Goal: Task Accomplishment & Management: Complete application form

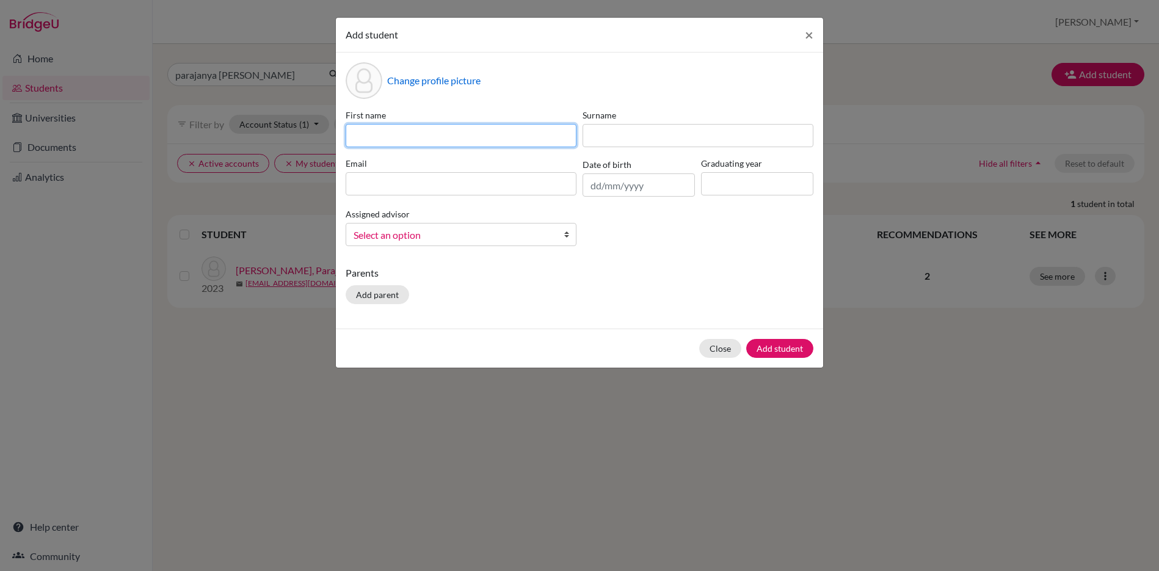
click at [432, 141] on input at bounding box center [461, 135] width 231 height 23
type input "[DEMOGRAPHIC_DATA]"
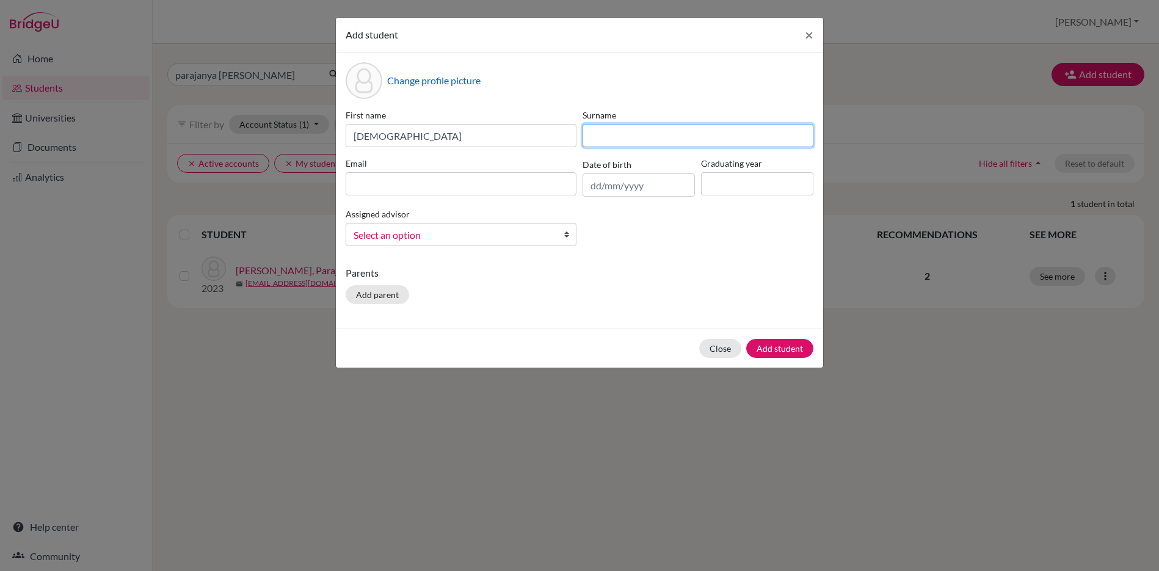
click at [632, 136] on input at bounding box center [698, 135] width 231 height 23
type input "Acharya"
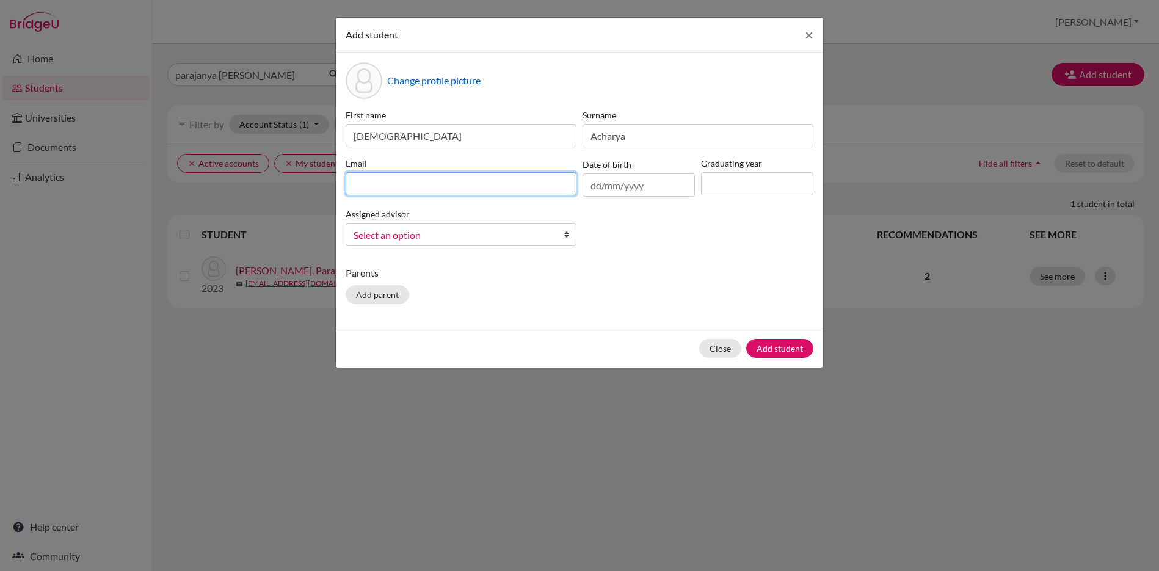
click at [372, 188] on input at bounding box center [461, 183] width 231 height 23
paste input "[EMAIL_ADDRESS][DOMAIN_NAME]"
type input "[EMAIL_ADDRESS][DOMAIN_NAME]"
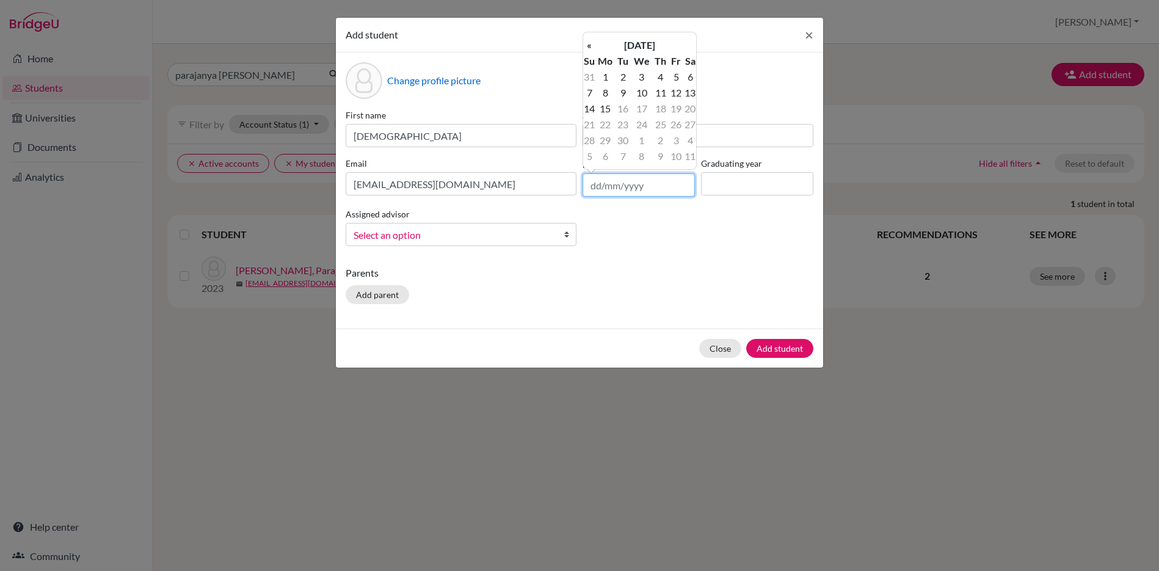
click at [591, 183] on input "text" at bounding box center [639, 184] width 112 height 23
type input "[DATE]"
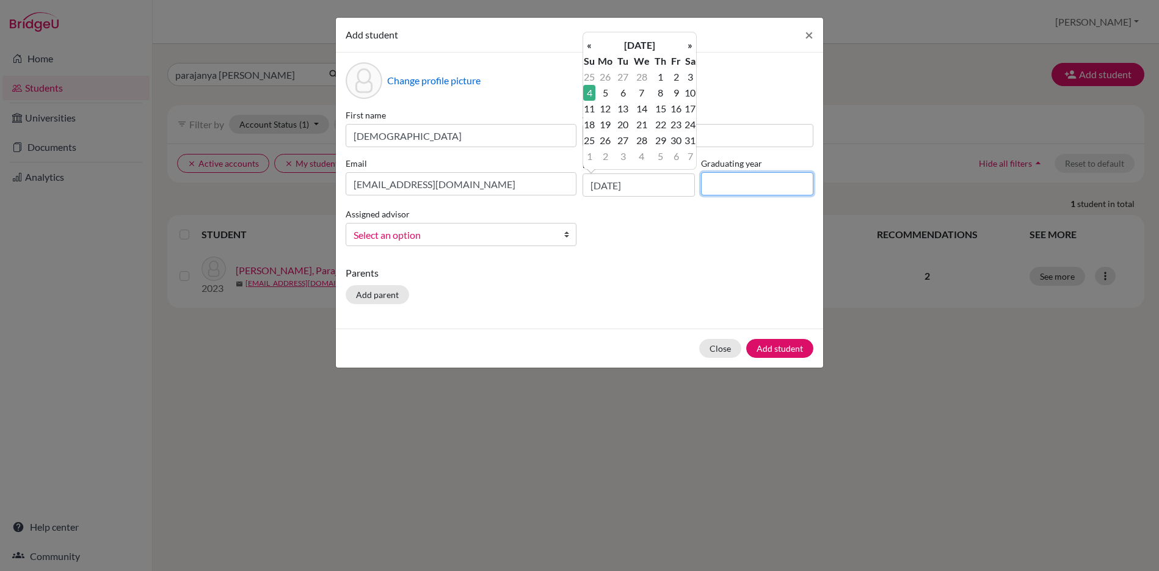
click at [743, 183] on input at bounding box center [757, 183] width 112 height 23
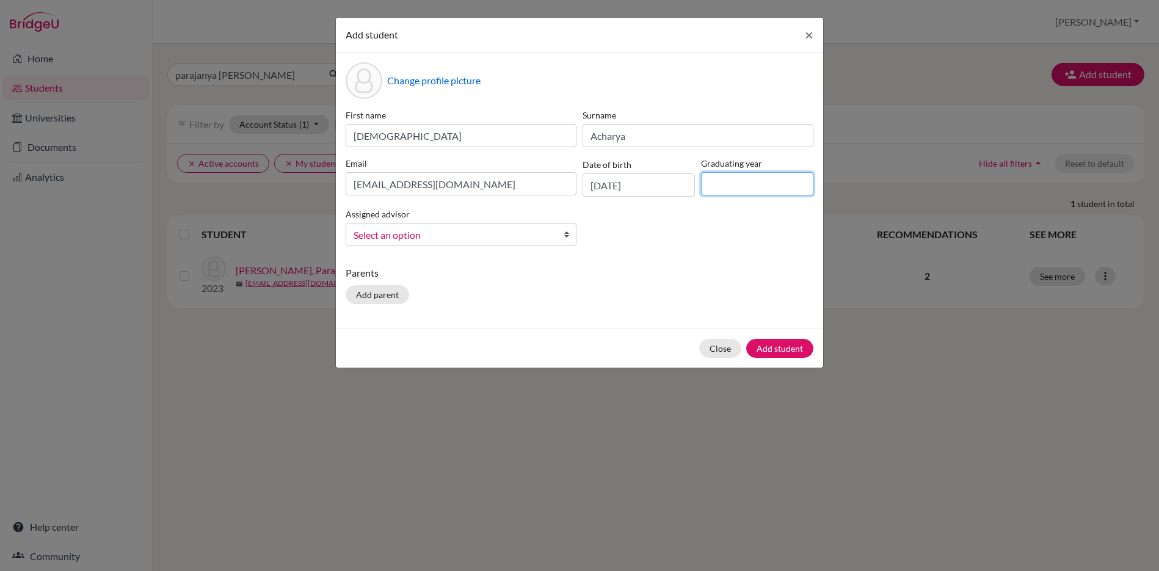
click at [739, 188] on input at bounding box center [757, 183] width 112 height 23
type input "2025"
click at [456, 230] on span "Select an option" at bounding box center [453, 235] width 199 height 16
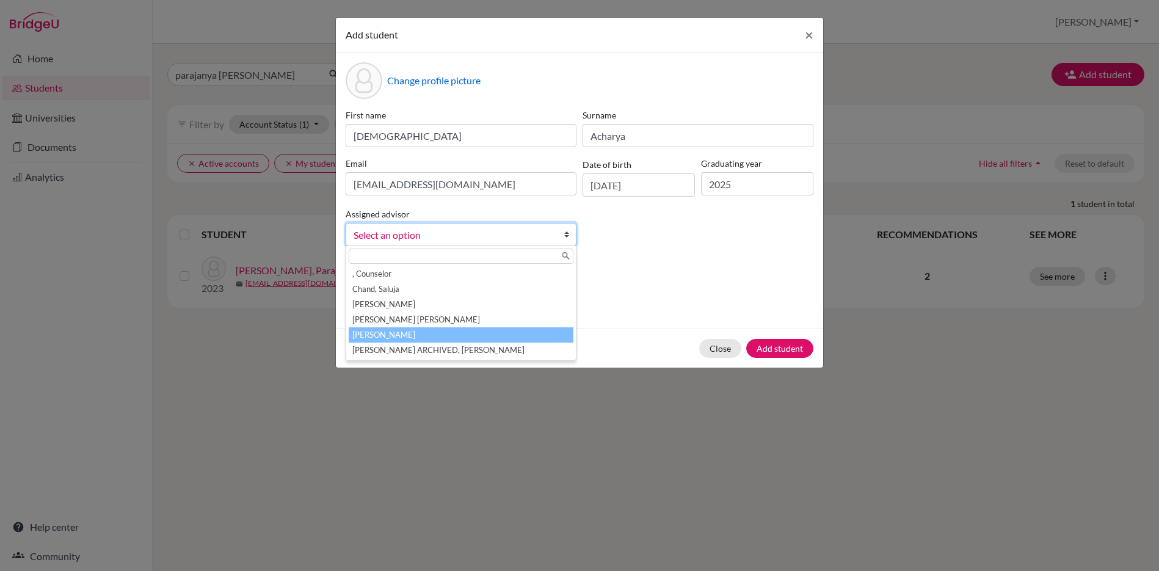
click at [393, 333] on li "[PERSON_NAME]" at bounding box center [461, 334] width 225 height 15
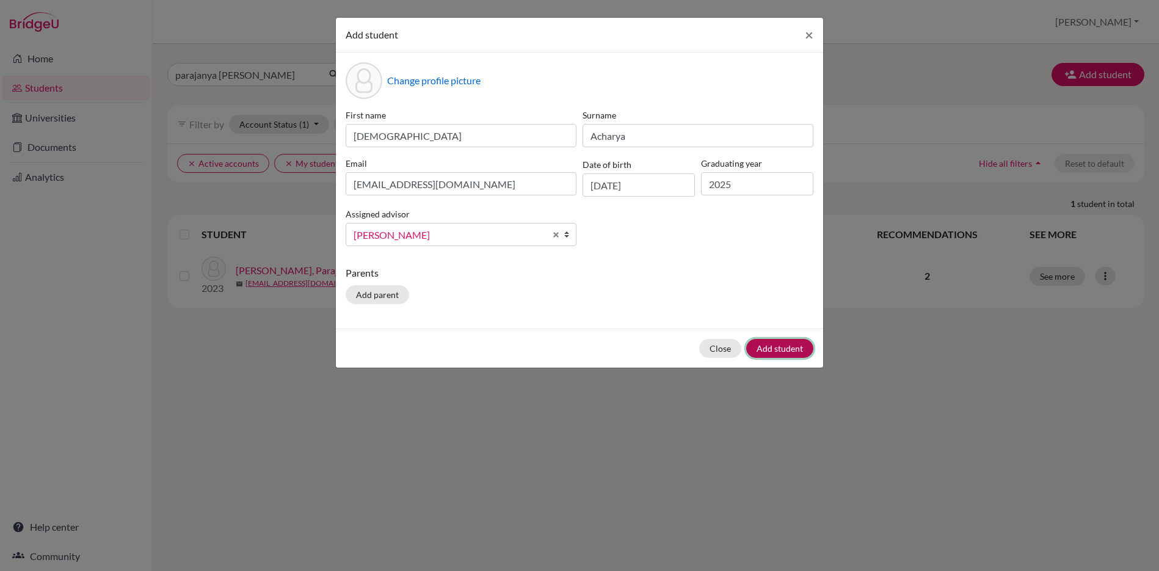
click at [793, 348] on button "Add student" at bounding box center [779, 348] width 67 height 19
